Goal: Find specific page/section: Find specific page/section

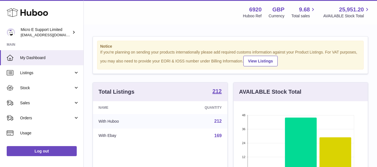
scroll to position [87, 134]
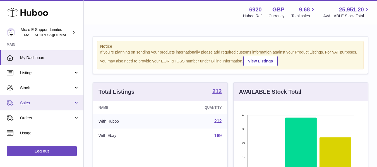
click at [55, 101] on span "Sales" at bounding box center [46, 103] width 53 height 5
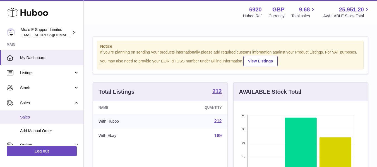
click at [25, 120] on link "Sales" at bounding box center [41, 118] width 83 height 14
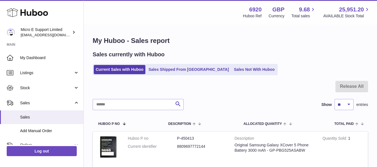
click at [251, 44] on h1 "My Huboo - Sales report" at bounding box center [231, 40] width 276 height 9
